Goal: Register for event/course

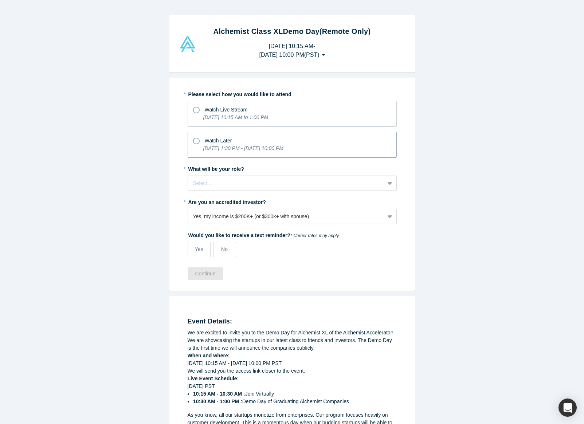
click at [226, 140] on span "Watch Later" at bounding box center [218, 141] width 27 height 6
click at [0, 0] on input "Watch Later [DATE] 1:30 PM - [DATE] 10:00 PM" at bounding box center [0, 0] width 0 height 0
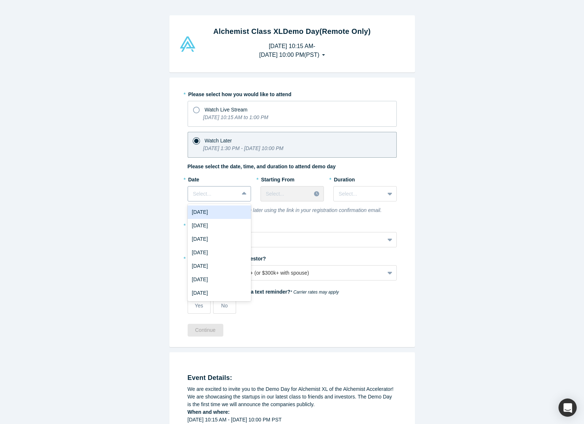
click at [241, 193] on div at bounding box center [245, 193] width 12 height 13
click at [316, 218] on div "* Please select how you would like to attend Watch Live Stream [DATE] 10:15 AM …" at bounding box center [291, 203] width 209 height 230
click at [239, 192] on div at bounding box center [244, 193] width 12 height 13
click at [227, 213] on div "[DATE]" at bounding box center [218, 211] width 63 height 13
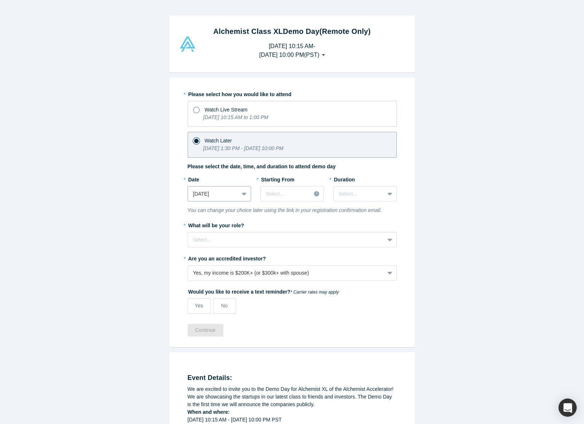
click at [237, 195] on div "[DATE]" at bounding box center [213, 194] width 51 height 12
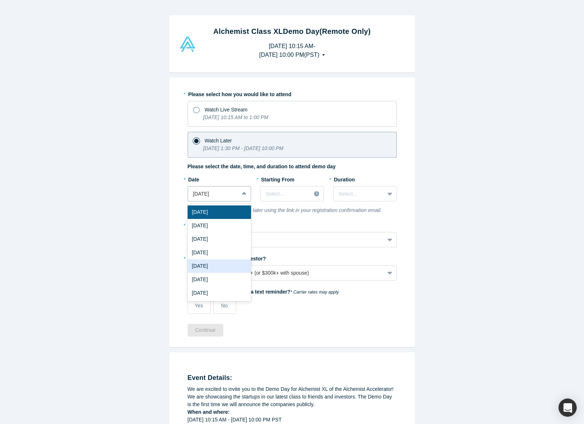
click at [229, 265] on div "[DATE]" at bounding box center [218, 265] width 63 height 13
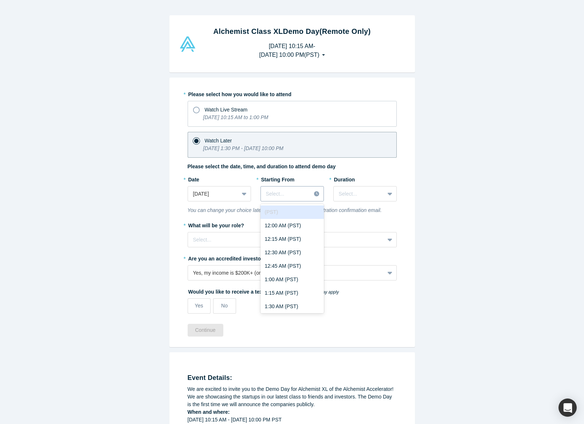
click at [299, 191] on div at bounding box center [286, 193] width 40 height 9
click at [229, 191] on div at bounding box center [213, 193] width 40 height 9
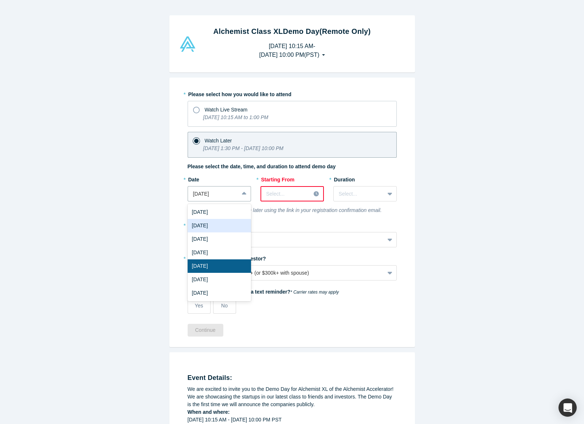
click at [218, 227] on div "[DATE]" at bounding box center [218, 225] width 63 height 13
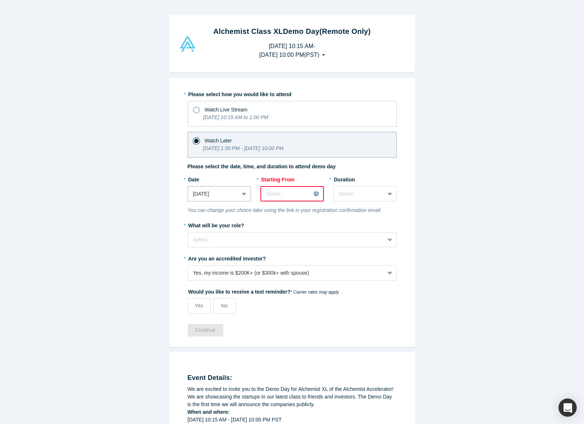
click at [298, 193] on div at bounding box center [285, 193] width 39 height 9
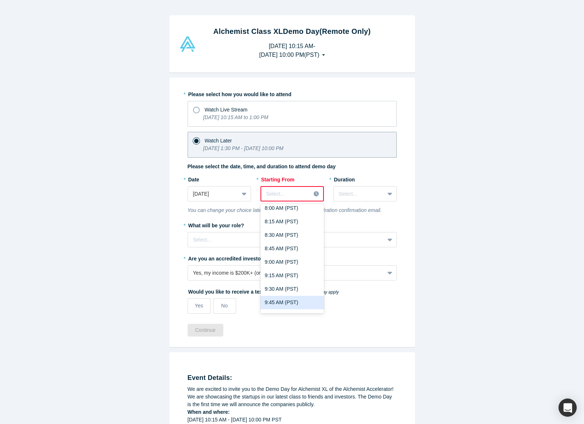
scroll to position [475, 0]
click at [298, 237] on div "9:00 AM (PST)" at bounding box center [291, 234] width 63 height 13
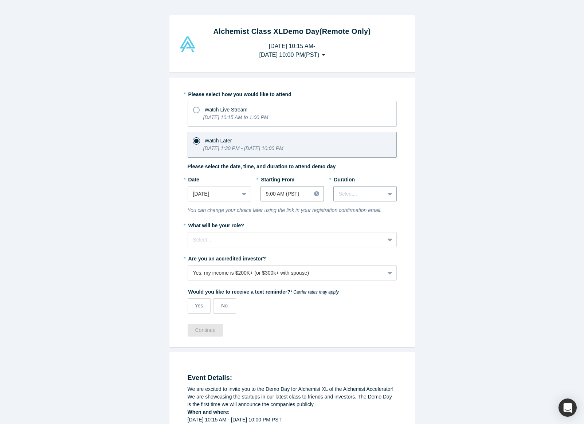
click at [382, 190] on div "Select..." at bounding box center [358, 194] width 51 height 12
click at [365, 282] on div "3 hours" at bounding box center [364, 279] width 63 height 13
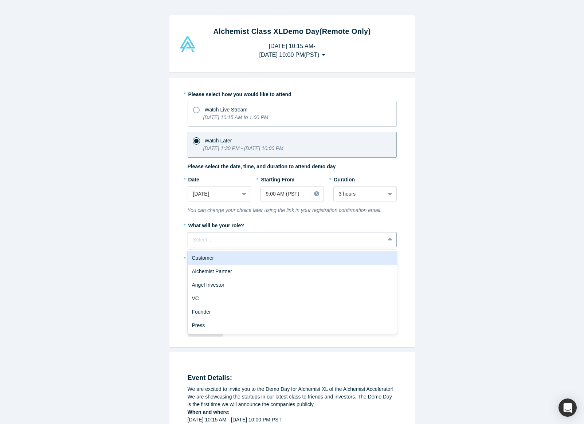
click at [303, 240] on div at bounding box center [286, 239] width 186 height 9
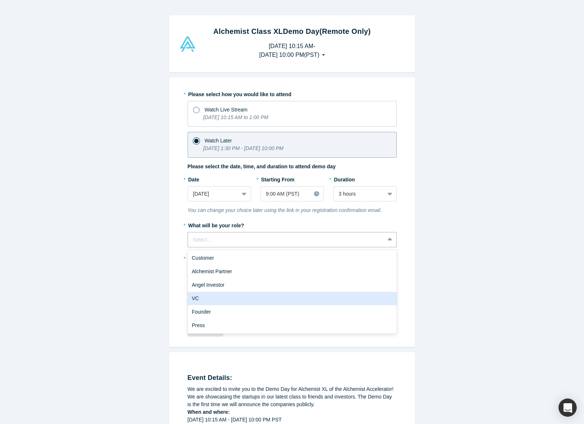
click at [304, 293] on div "VC" at bounding box center [291, 298] width 209 height 13
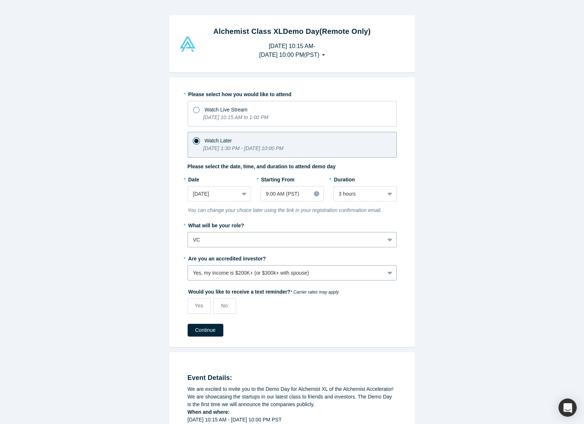
click at [335, 274] on div "Yes, my income is $200K+ (or $300k+ with spouse)" at bounding box center [286, 273] width 186 height 8
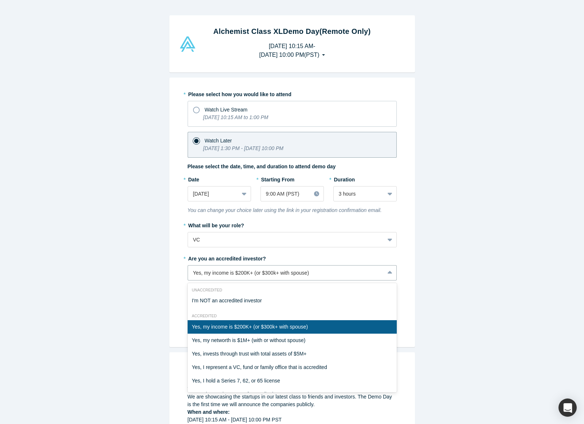
click at [334, 327] on div "Yes, my income is $200K+ (or $300k+ with spouse)" at bounding box center [291, 326] width 209 height 13
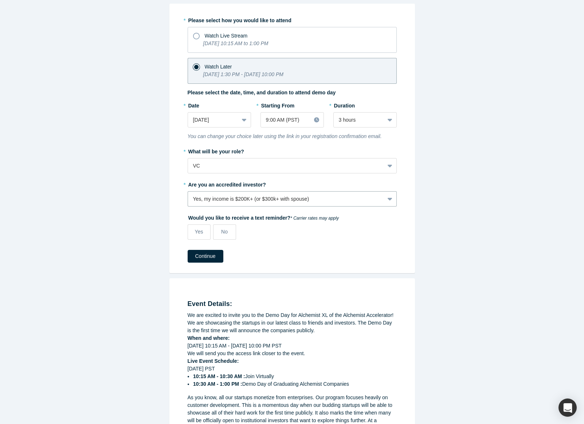
scroll to position [87, 0]
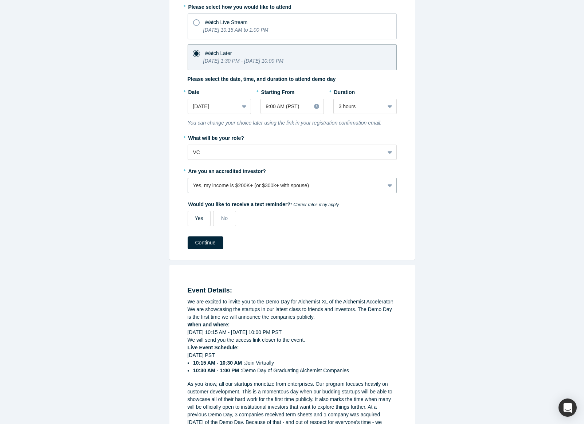
click at [202, 218] on span "Yes" at bounding box center [199, 218] width 8 height 6
click at [0, 0] on input "Yes" at bounding box center [0, 0] width 0 height 0
select select "US"
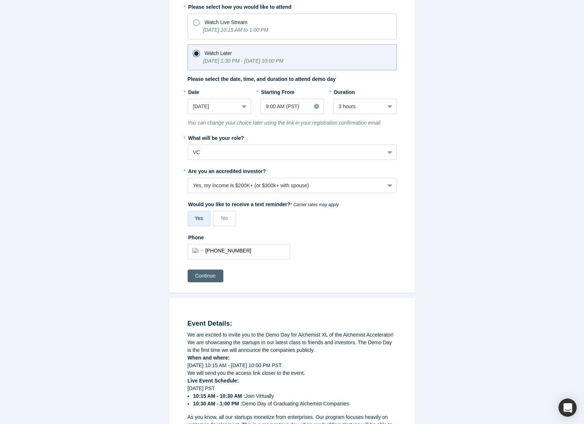
click at [208, 275] on button "Continue" at bounding box center [205, 275] width 36 height 13
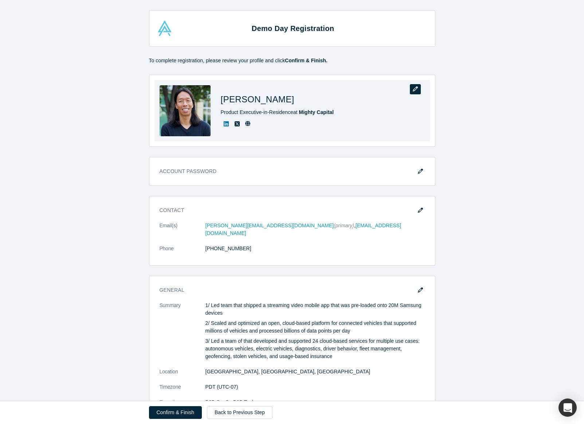
click at [415, 91] on icon "button" at bounding box center [414, 88] width 5 height 5
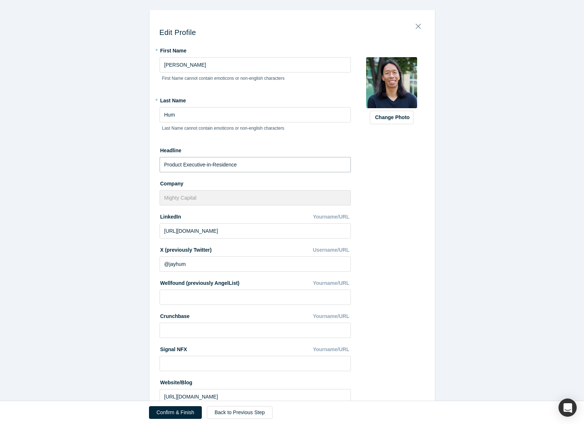
click at [196, 164] on input "Product Executive-in-Residence" at bounding box center [254, 164] width 191 height 15
click at [243, 163] on input "Product Executive-in-Residence" at bounding box center [254, 164] width 191 height 15
drag, startPoint x: 252, startPoint y: 165, endPoint x: 184, endPoint y: 165, distance: 68.1
click at [184, 165] on input "Product Executive-in-Residence" at bounding box center [254, 164] width 191 height 15
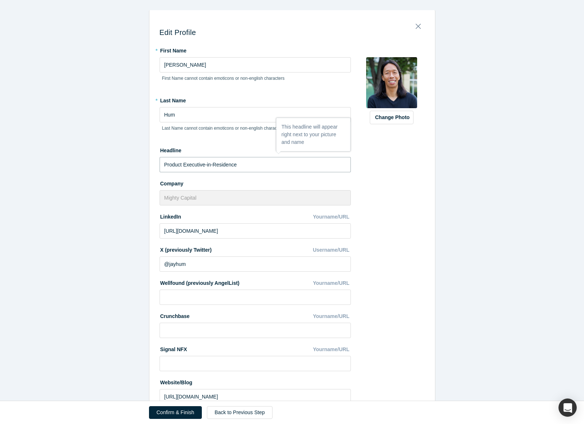
click at [243, 170] on input "Product Executive-in-Residence" at bounding box center [254, 164] width 191 height 15
drag, startPoint x: 259, startPoint y: 165, endPoint x: 114, endPoint y: 155, distance: 145.6
click at [114, 155] on div "Edit Profile * First Name [PERSON_NAME] First Name cannot contain emoticons or …" at bounding box center [292, 200] width 584 height 400
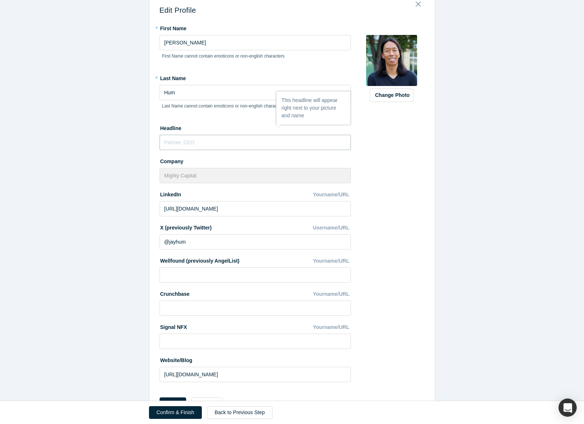
scroll to position [52, 0]
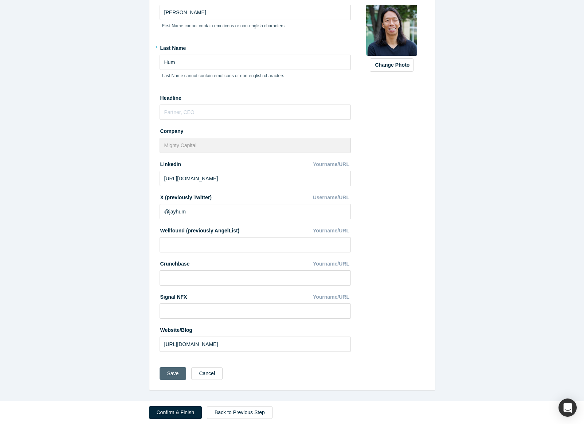
click at [173, 373] on button "Save" at bounding box center [172, 373] width 27 height 13
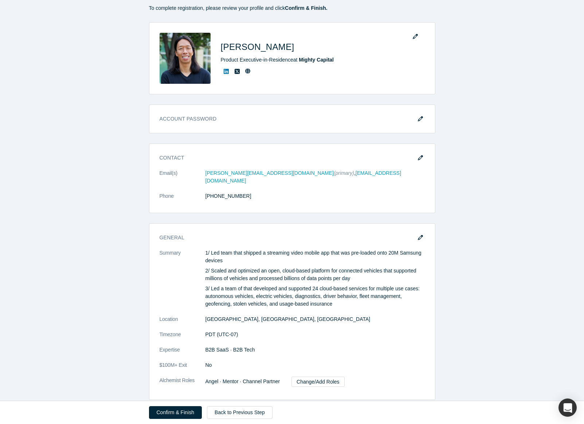
scroll to position [0, 0]
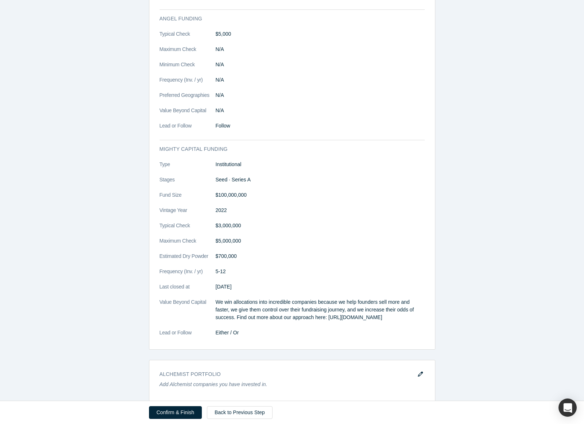
scroll to position [845, 0]
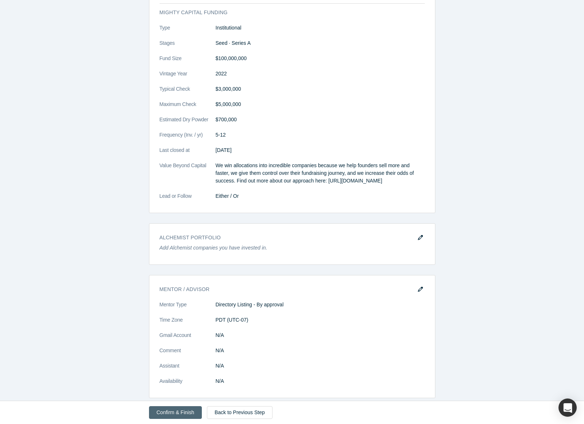
click at [175, 411] on button "Confirm & Finish" at bounding box center [175, 412] width 53 height 13
